Goal: Find specific page/section: Find specific page/section

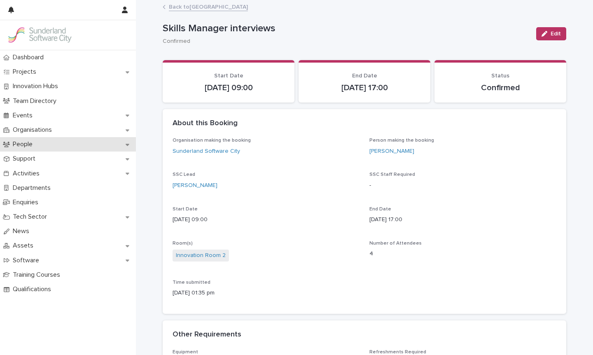
click at [76, 143] on div "People" at bounding box center [68, 144] width 136 height 14
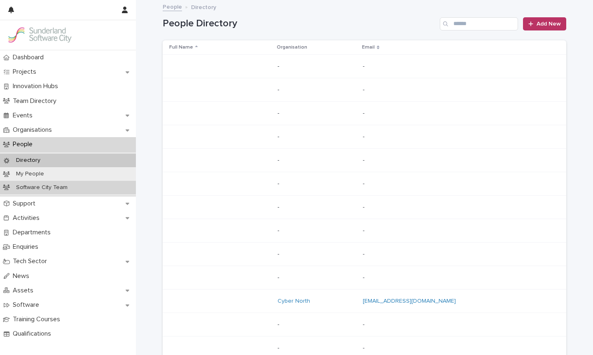
click at [54, 191] on div "Software City Team" at bounding box center [68, 188] width 136 height 14
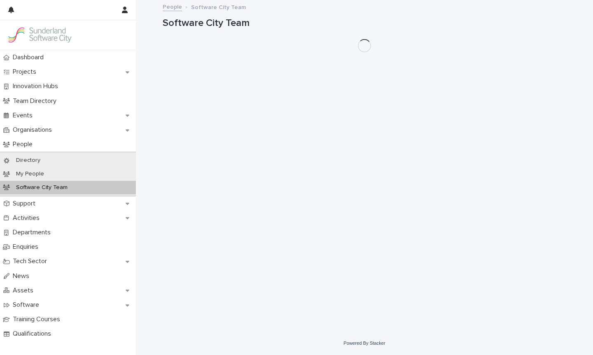
click at [54, 188] on p "Software City Team" at bounding box center [41, 187] width 65 height 7
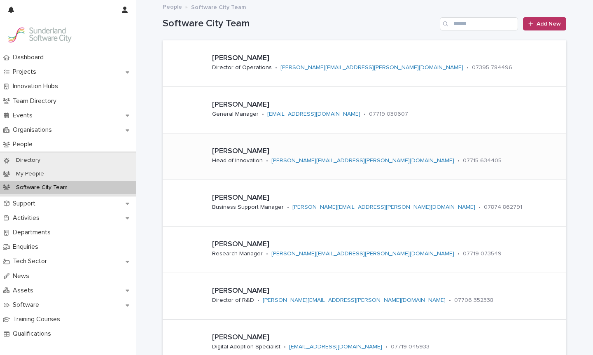
scroll to position [1, 0]
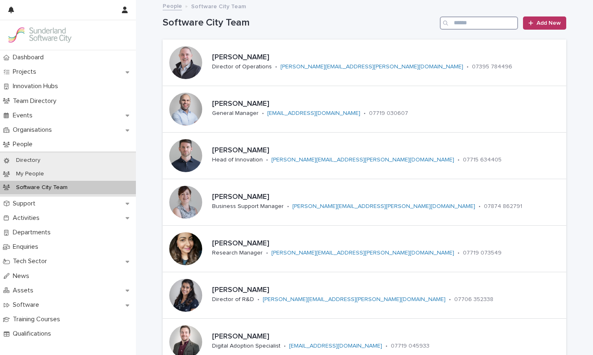
click at [460, 25] on input "Search" at bounding box center [479, 22] width 78 height 13
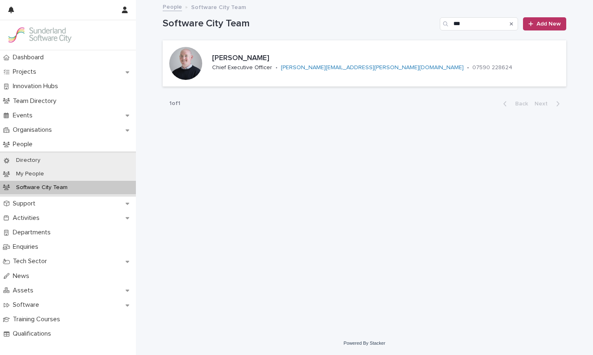
drag, startPoint x: 460, startPoint y: 25, endPoint x: 379, endPoint y: 105, distance: 114.1
click at [379, 105] on div "1 of 1 Back Next" at bounding box center [364, 103] width 403 height 21
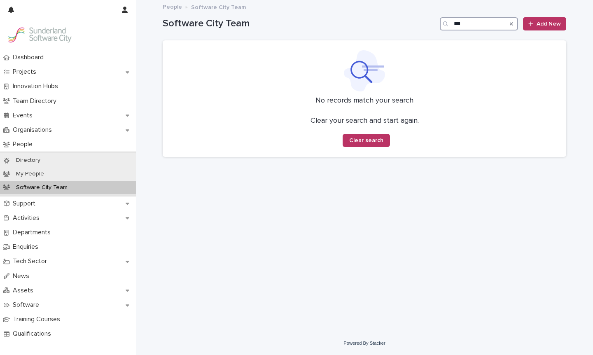
click at [473, 28] on input "***" at bounding box center [479, 23] width 78 height 13
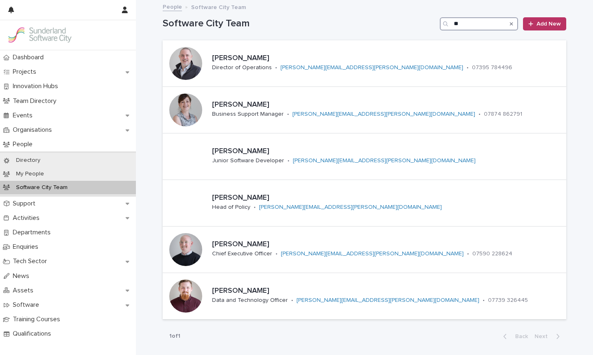
type input "**"
click at [513, 22] on div "Search" at bounding box center [511, 23] width 13 height 13
click at [511, 23] on icon "Search" at bounding box center [511, 23] width 3 height 3
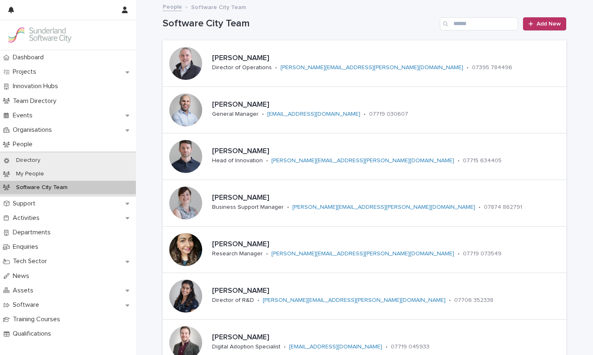
click at [334, 27] on h1 "Software City Team" at bounding box center [300, 24] width 274 height 12
